Goal: Use online tool/utility: Utilize a website feature to perform a specific function

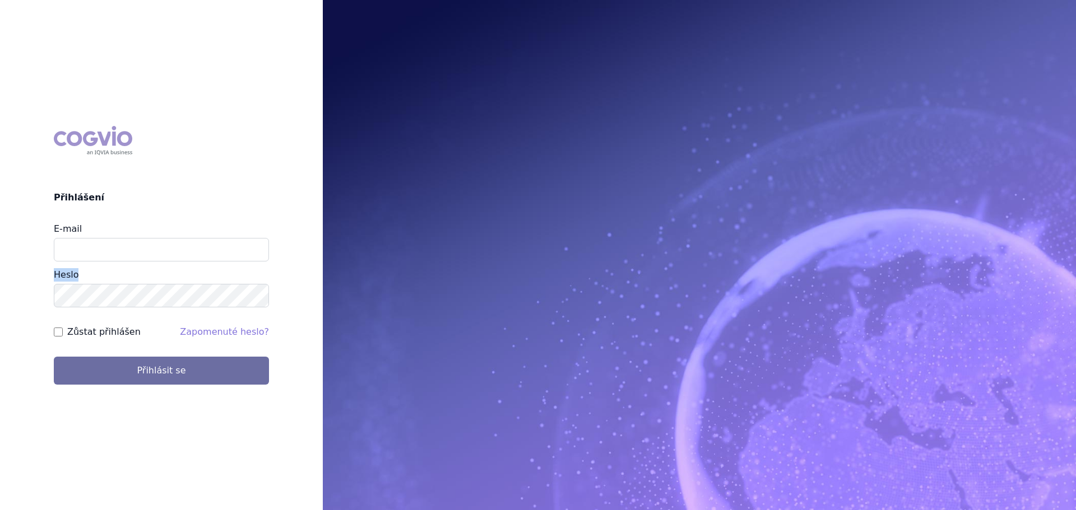
drag, startPoint x: 140, startPoint y: 262, endPoint x: 140, endPoint y: 251, distance: 11.2
click at [140, 251] on div "E-mail Heslo" at bounding box center [161, 264] width 215 height 85
click at [140, 251] on input "E-mail" at bounding box center [161, 250] width 215 height 24
type input "karel.vanis@bayer.com"
click at [54, 357] on button "Přihlásit se" at bounding box center [161, 371] width 215 height 28
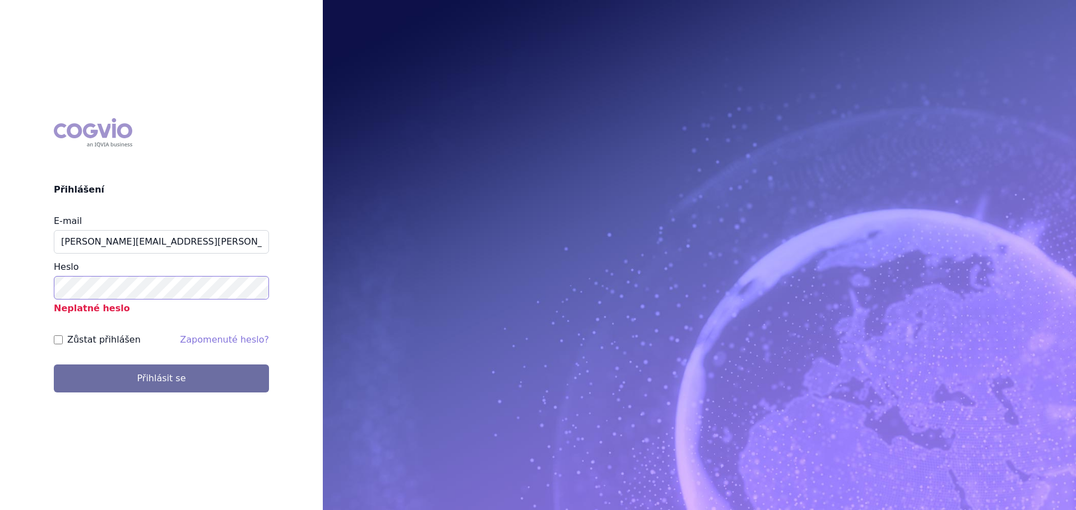
click at [54, 365] on button "Přihlásit se" at bounding box center [161, 379] width 215 height 28
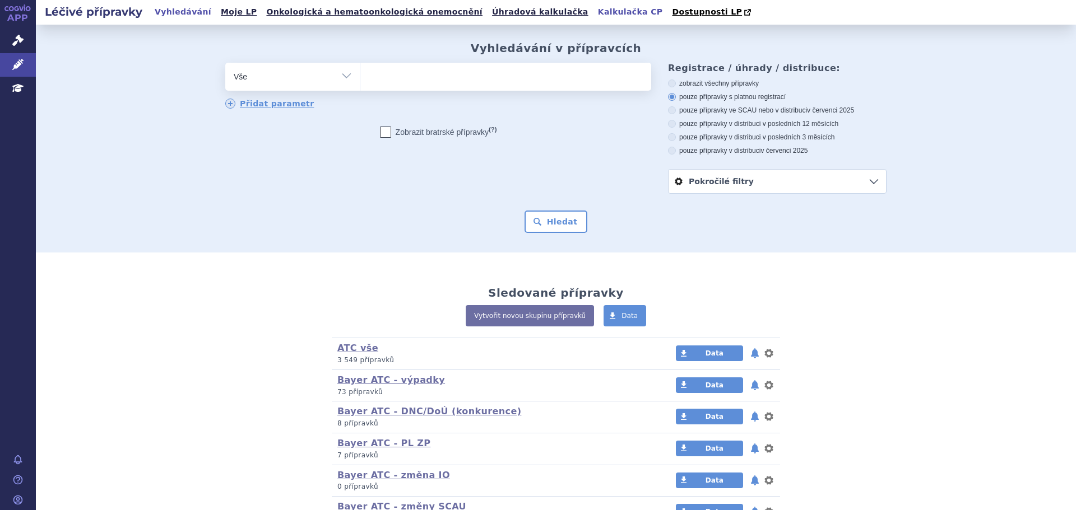
click at [595, 12] on link "Kalkulačka CP" at bounding box center [631, 11] width 72 height 15
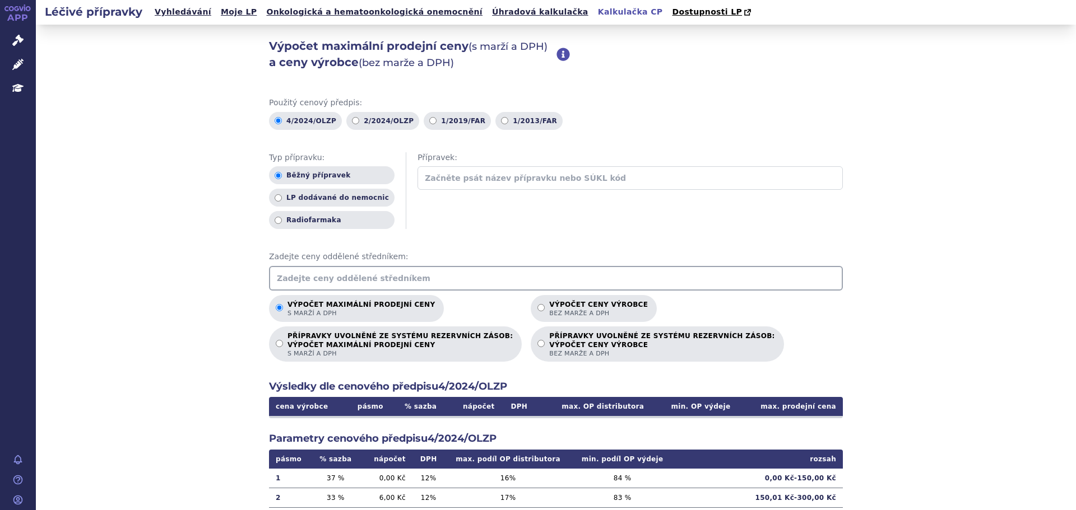
click at [422, 275] on input "text" at bounding box center [556, 278] width 574 height 25
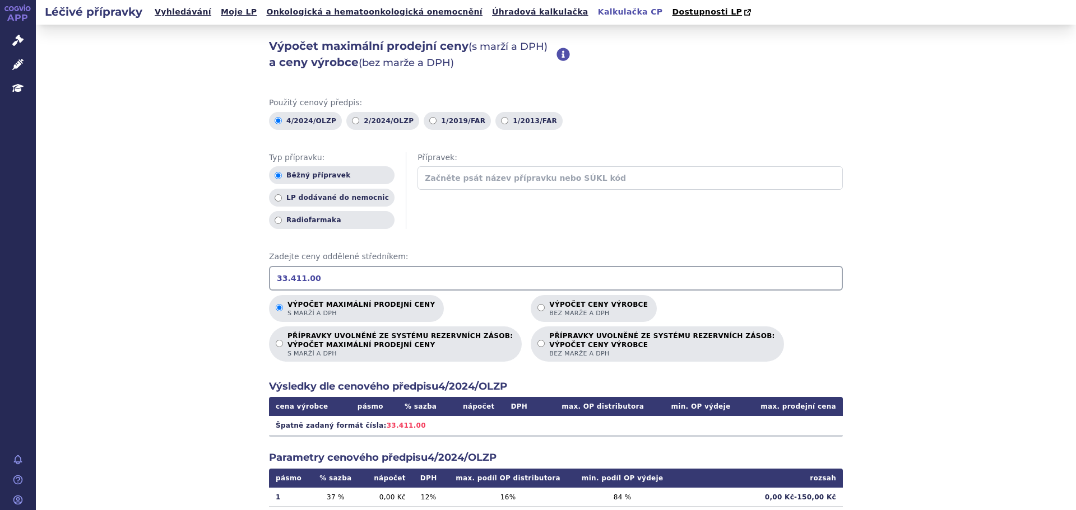
click at [285, 282] on input "33.411.00" at bounding box center [556, 278] width 574 height 25
type input "33411.00"
